Goal: Find specific page/section: Find specific page/section

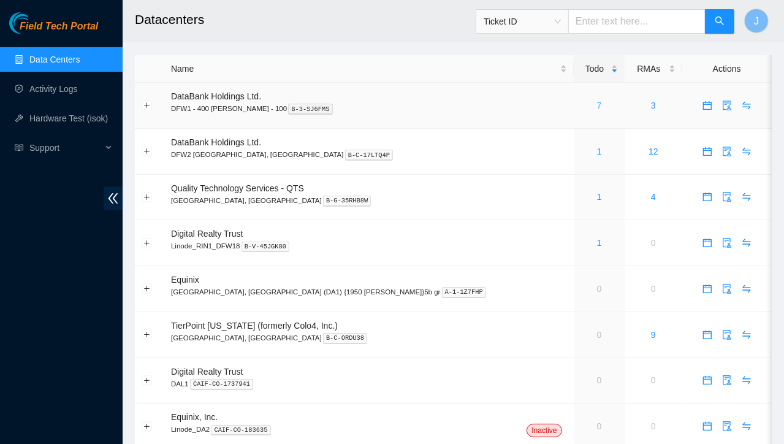
click at [597, 102] on link "7" at bounding box center [599, 106] width 5 height 10
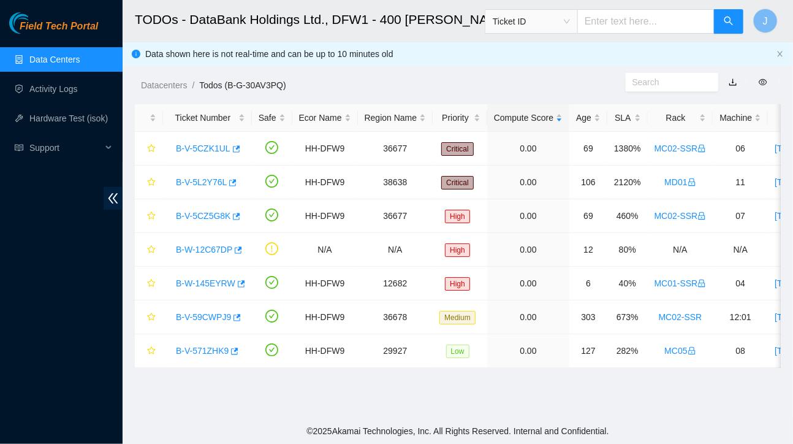
click at [74, 64] on link "Data Centers" at bounding box center [54, 60] width 50 height 10
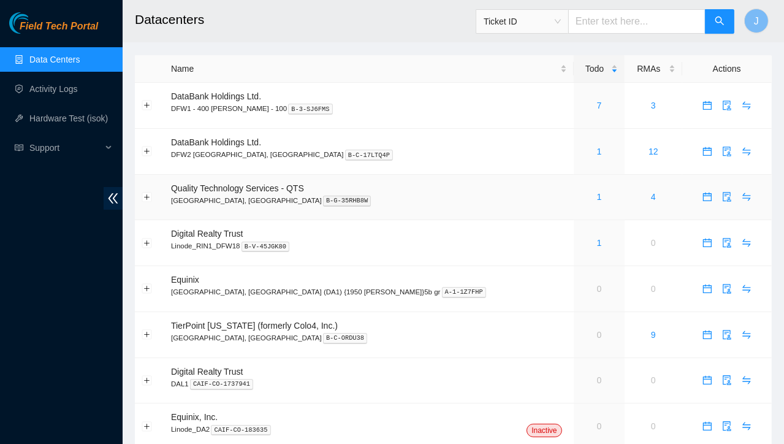
click at [285, 186] on span "Quality Technology Services - QTS" at bounding box center [237, 188] width 133 height 10
